Goal: Task Accomplishment & Management: Use online tool/utility

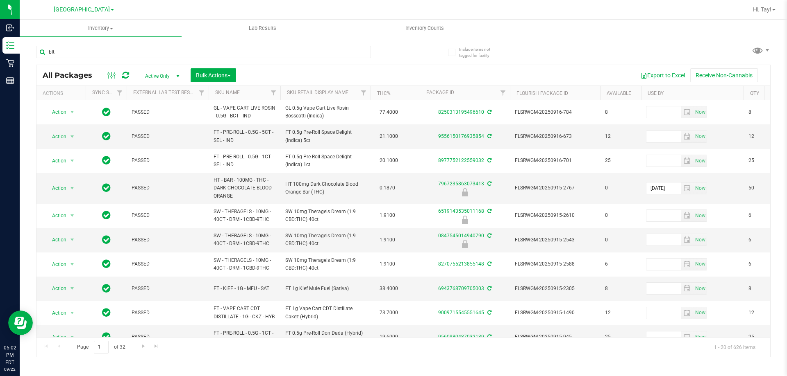
type input "blt"
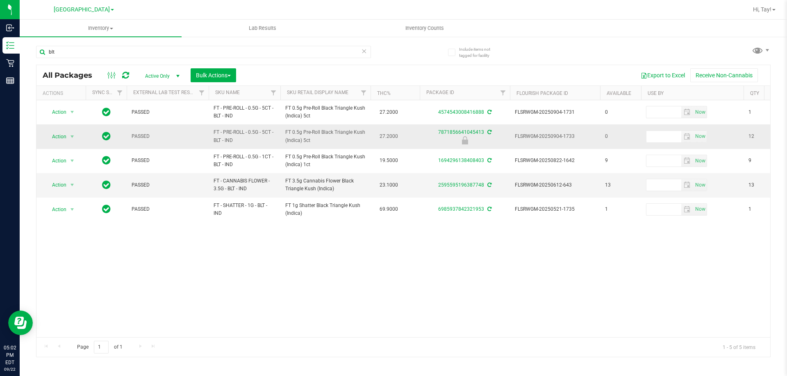
click at [422, 141] on div at bounding box center [464, 140] width 93 height 8
click at [68, 137] on span "select" at bounding box center [72, 136] width 10 height 11
click at [86, 199] on li "Print package label" at bounding box center [71, 199] width 52 height 12
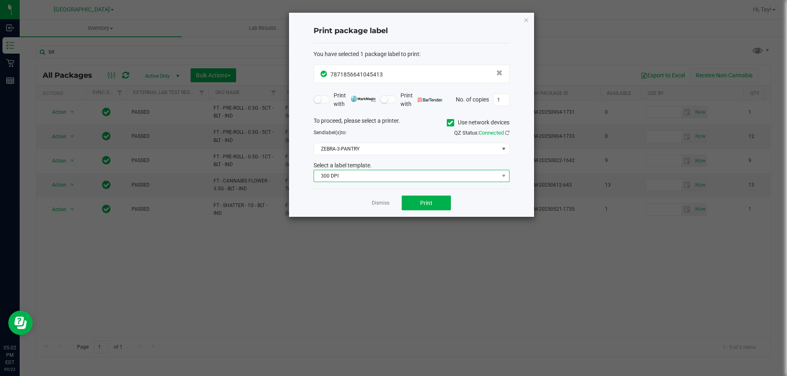
click at [380, 177] on span "300 DPI" at bounding box center [406, 175] width 185 height 11
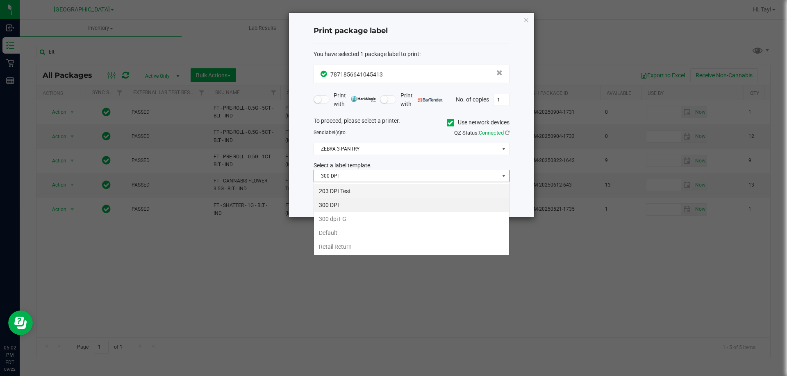
scroll to position [12, 196]
click at [361, 188] on li "203 DPI Test" at bounding box center [411, 191] width 195 height 14
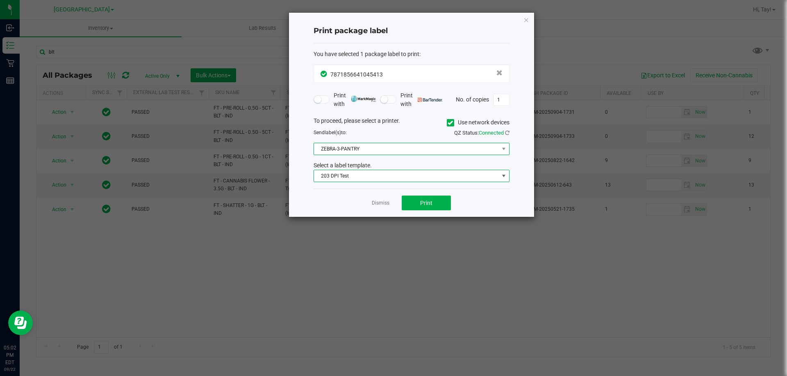
click at [368, 149] on span "ZEBRA-3-PANTRY" at bounding box center [406, 148] width 185 height 11
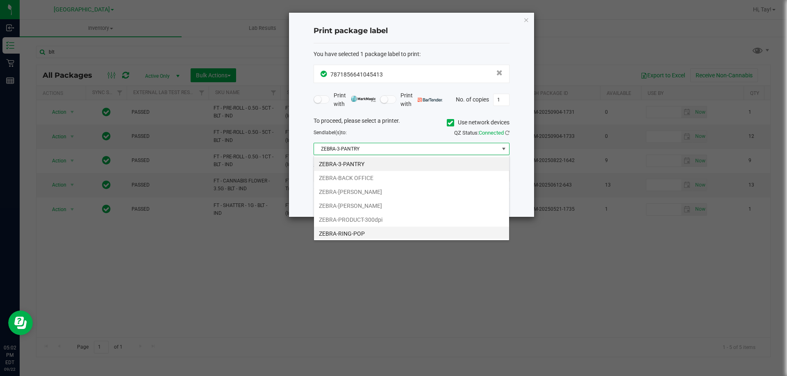
click at [369, 237] on li "ZEBRA-RING-POP" at bounding box center [411, 234] width 195 height 14
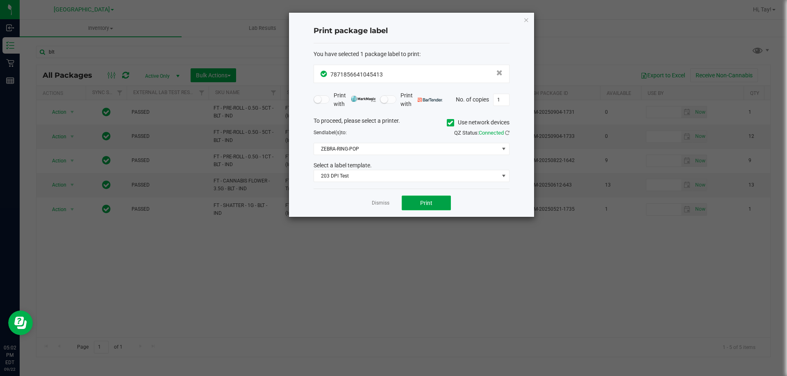
click at [418, 203] on button "Print" at bounding box center [425, 203] width 49 height 15
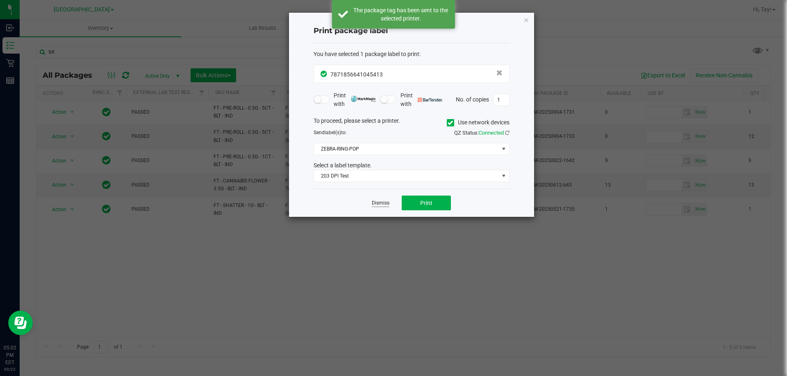
click at [374, 205] on link "Dismiss" at bounding box center [381, 203] width 18 height 7
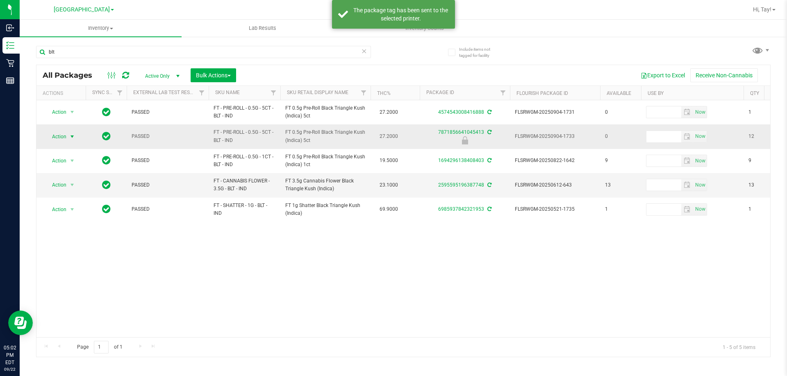
click at [73, 136] on span "select" at bounding box center [72, 137] width 7 height 7
click at [82, 228] on li "Unlock package" at bounding box center [71, 234] width 52 height 12
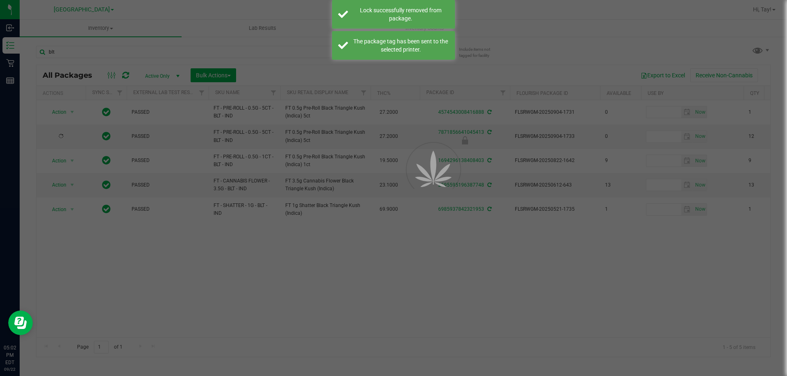
click at [367, 263] on div at bounding box center [393, 188] width 787 height 376
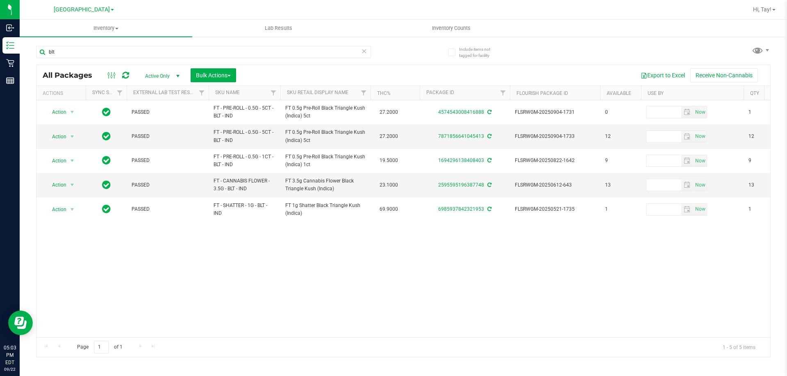
click at [453, 280] on div "Action Action Create package Edit attributes Global inventory Locate package Lo…" at bounding box center [402, 218] width 733 height 237
click at [212, 52] on input "blt" at bounding box center [203, 52] width 335 height 12
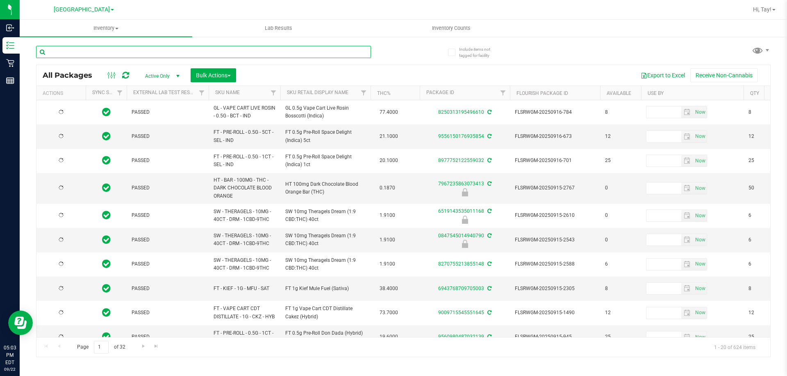
type input "[DATE]"
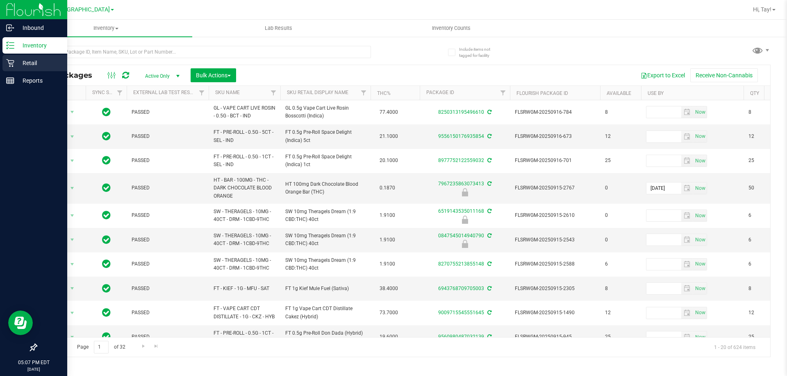
click at [10, 64] on icon at bounding box center [10, 63] width 8 height 8
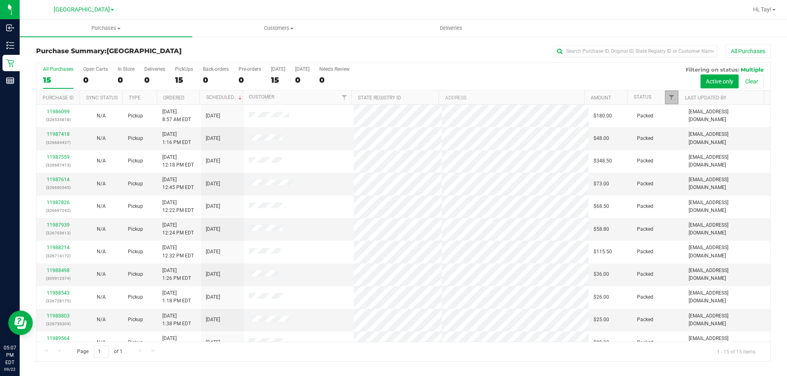
click at [676, 99] on link "Filter" at bounding box center [671, 98] width 14 height 14
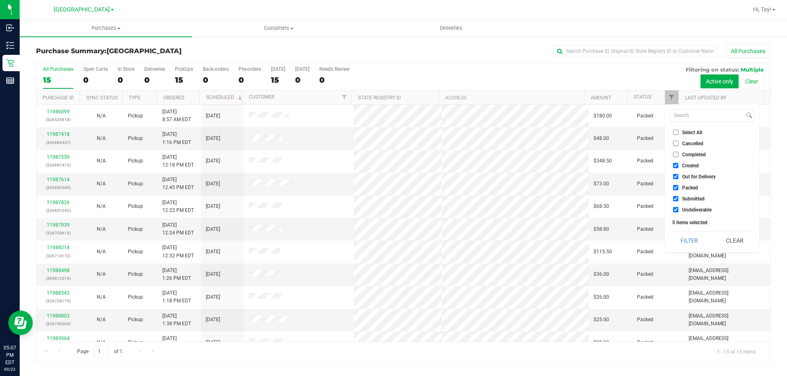
click at [690, 164] on span "Created" at bounding box center [690, 165] width 17 height 5
click at [678, 164] on input "Created" at bounding box center [675, 165] width 5 height 5
checkbox input "false"
click at [694, 179] on span "Out for Delivery" at bounding box center [699, 177] width 34 height 5
click at [678, 179] on input "Out for Delivery" at bounding box center [675, 176] width 5 height 5
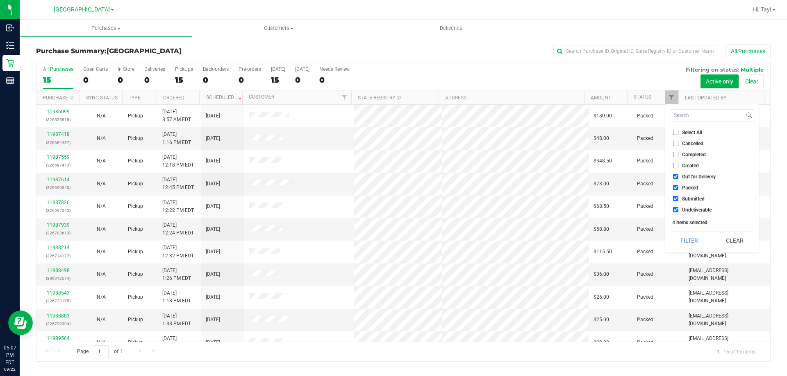
checkbox input "false"
click at [692, 192] on li "Packed" at bounding box center [711, 188] width 84 height 9
click at [691, 188] on span "Packed" at bounding box center [690, 188] width 16 height 5
click at [678, 188] on input "Packed" at bounding box center [675, 187] width 5 height 5
checkbox input "false"
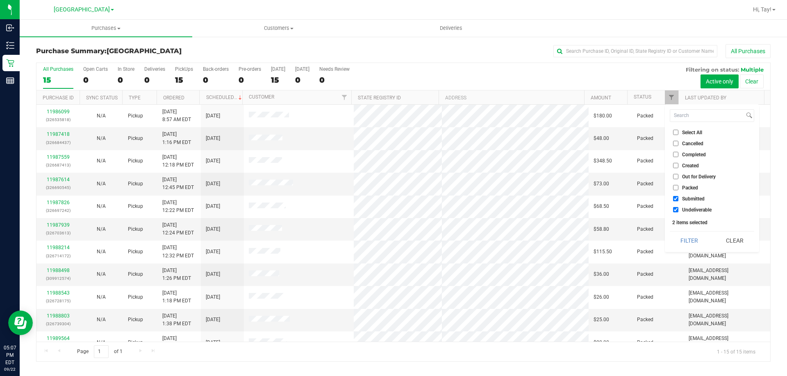
click at [694, 211] on span "Undeliverable" at bounding box center [696, 210] width 29 height 5
click at [678, 211] on input "Undeliverable" at bounding box center [675, 209] width 5 height 5
checkbox input "false"
click at [688, 246] on button "Filter" at bounding box center [688, 241] width 39 height 18
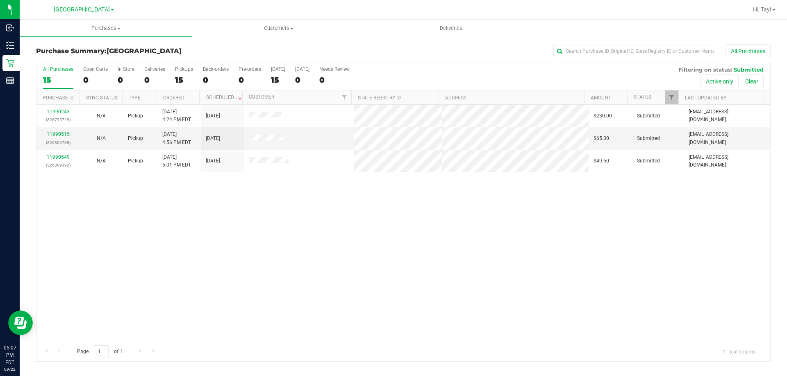
click at [298, 187] on div "11990243 (326795749) N/A Pickup [DATE] 4:24 PM EDT 9/22/2025 $230.00 Submitted …" at bounding box center [402, 223] width 733 height 237
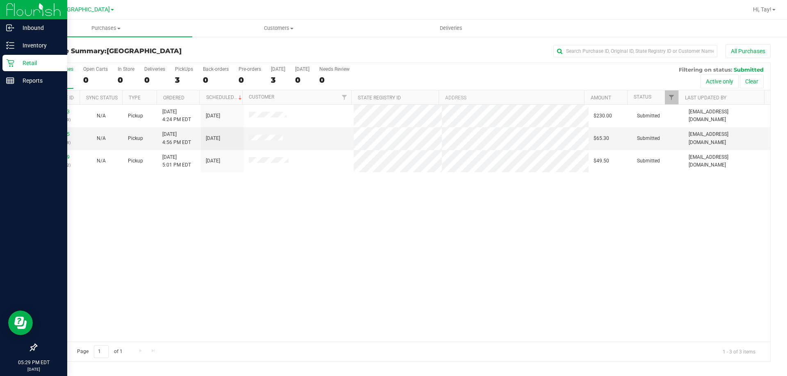
click at [13, 56] on div "Retail" at bounding box center [34, 63] width 65 height 16
click at [37, 52] on div "Inventory" at bounding box center [34, 45] width 65 height 16
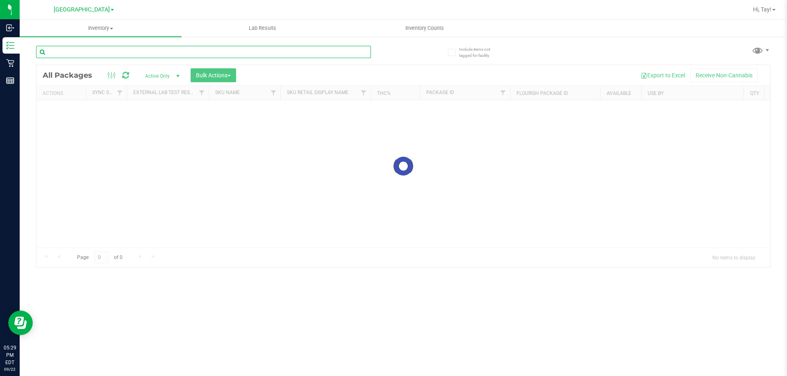
click at [116, 54] on input "text" at bounding box center [203, 52] width 335 height 12
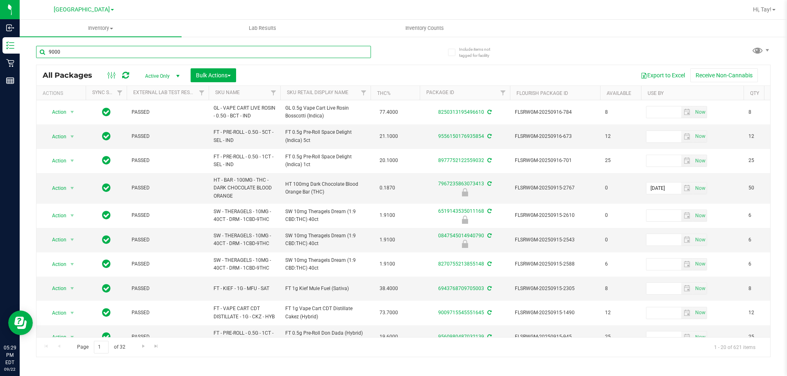
type input "9000"
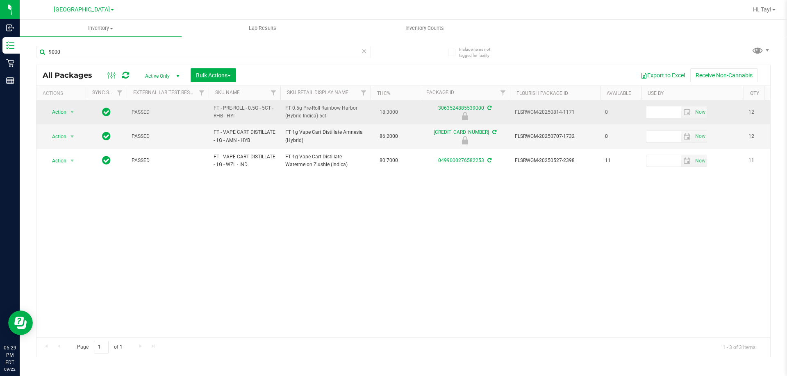
click at [57, 108] on span "Action" at bounding box center [56, 112] width 22 height 11
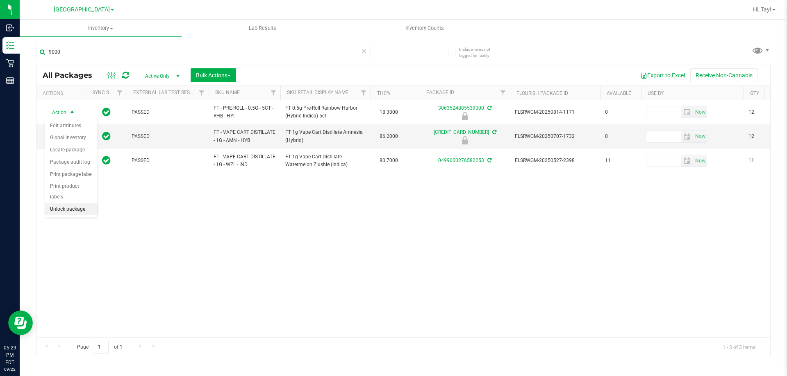
click at [77, 204] on li "Unlock package" at bounding box center [71, 210] width 52 height 12
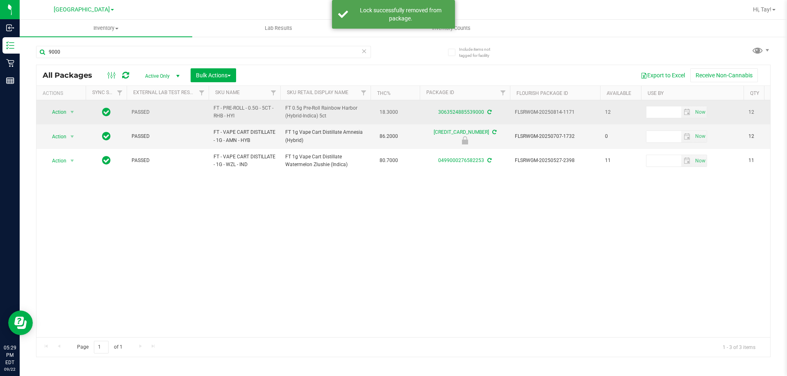
click at [58, 113] on span "Action" at bounding box center [56, 112] width 22 height 11
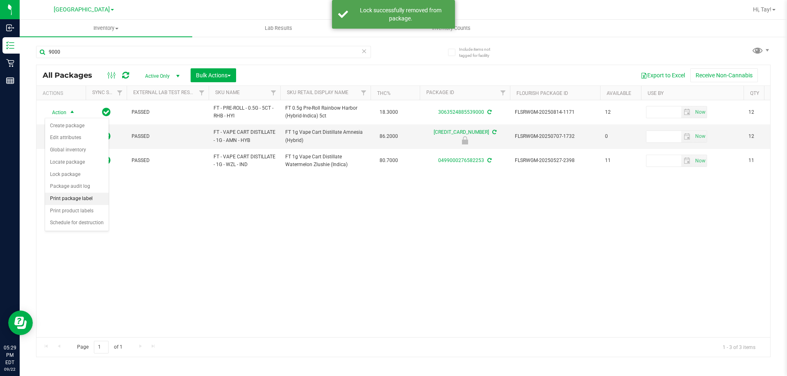
click at [71, 198] on li "Print package label" at bounding box center [76, 199] width 63 height 12
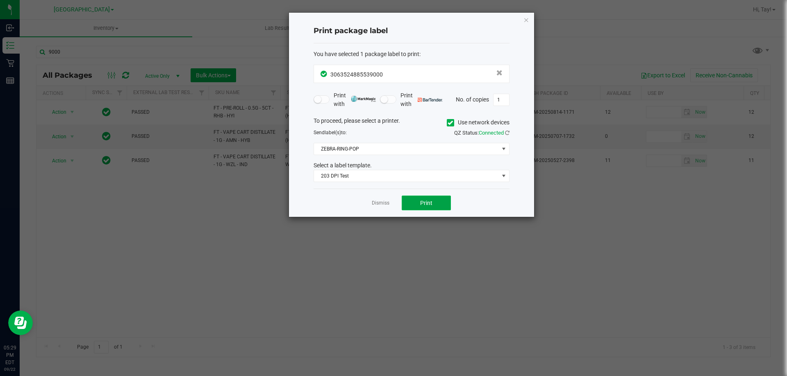
click at [426, 209] on button "Print" at bounding box center [425, 203] width 49 height 15
click at [386, 204] on link "Dismiss" at bounding box center [381, 203] width 18 height 7
